Goal: Information Seeking & Learning: Learn about a topic

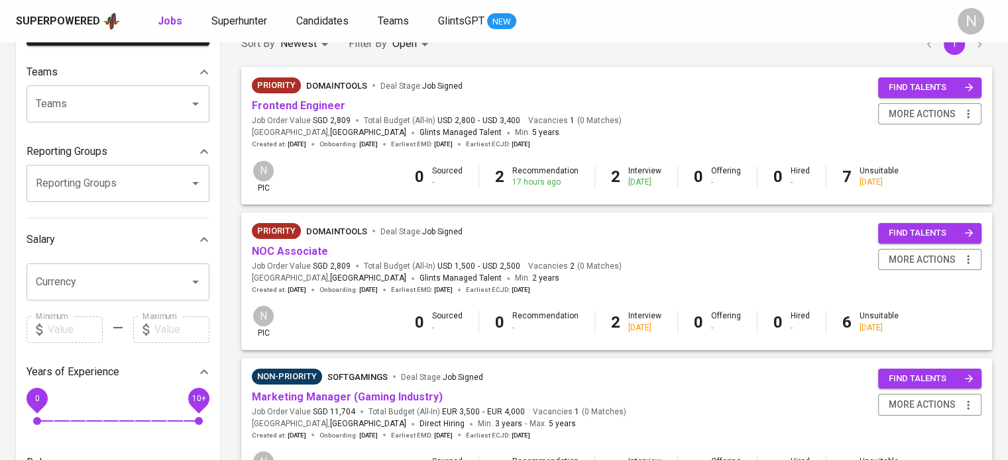
scroll to position [132, 0]
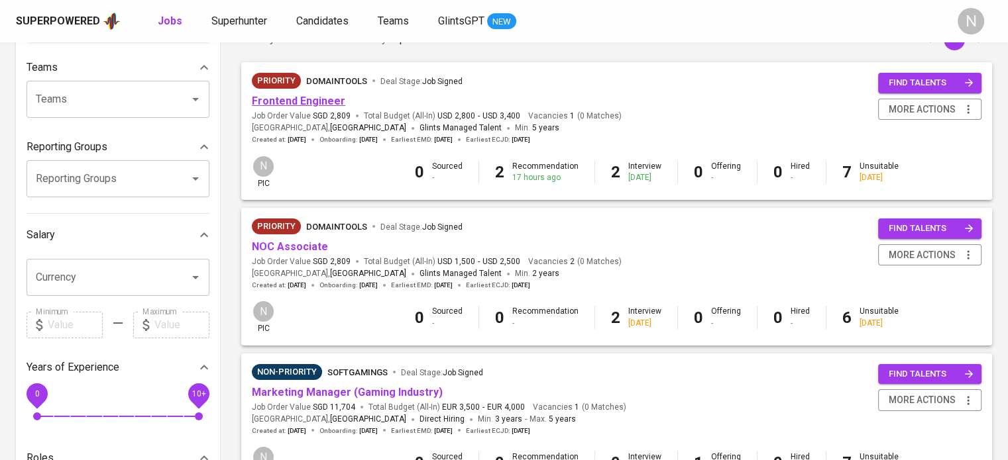
click at [318, 97] on link "Frontend Engineer" at bounding box center [298, 101] width 93 height 13
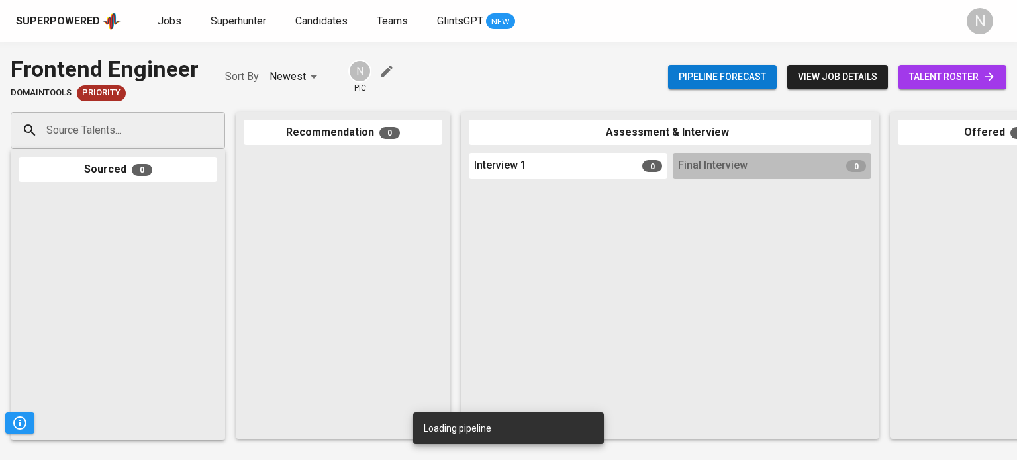
click at [953, 72] on span "talent roster" at bounding box center [952, 77] width 87 height 17
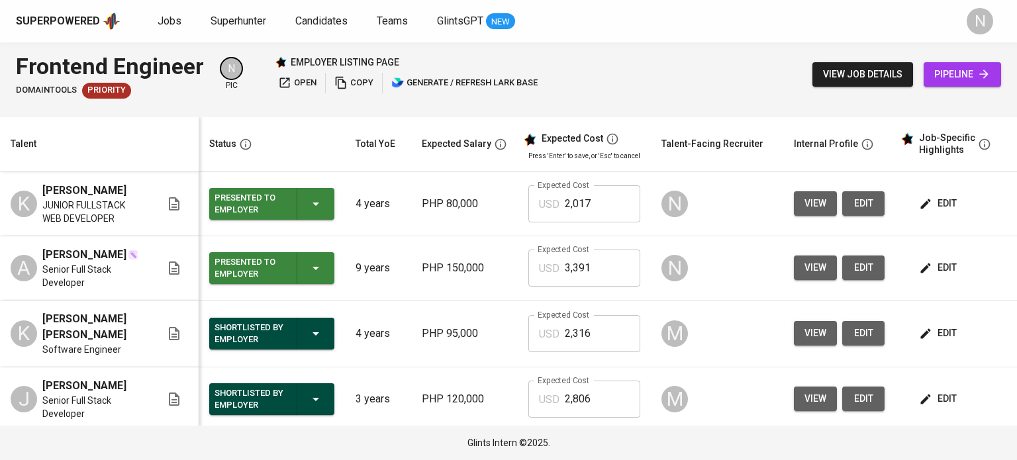
click at [944, 79] on span "pipeline" at bounding box center [963, 74] width 56 height 17
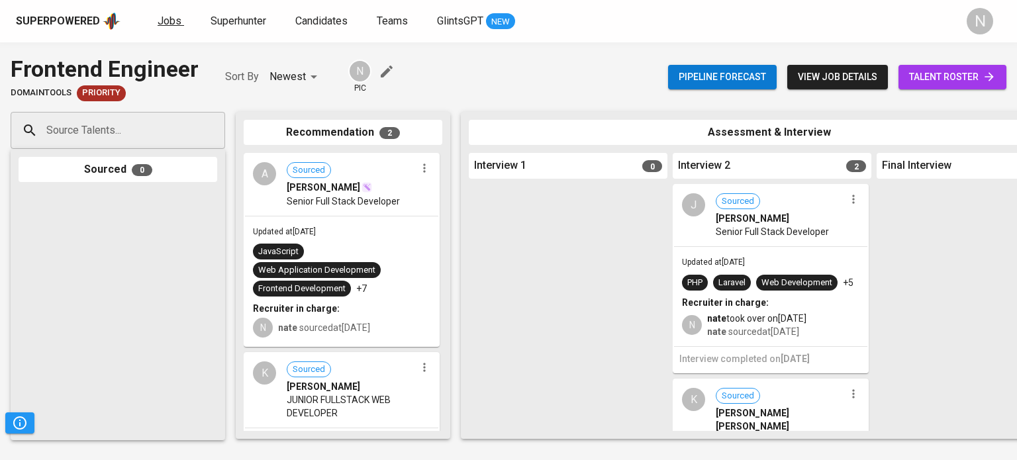
click at [166, 24] on span "Jobs" at bounding box center [170, 21] width 24 height 13
